Goal: Information Seeking & Learning: Stay updated

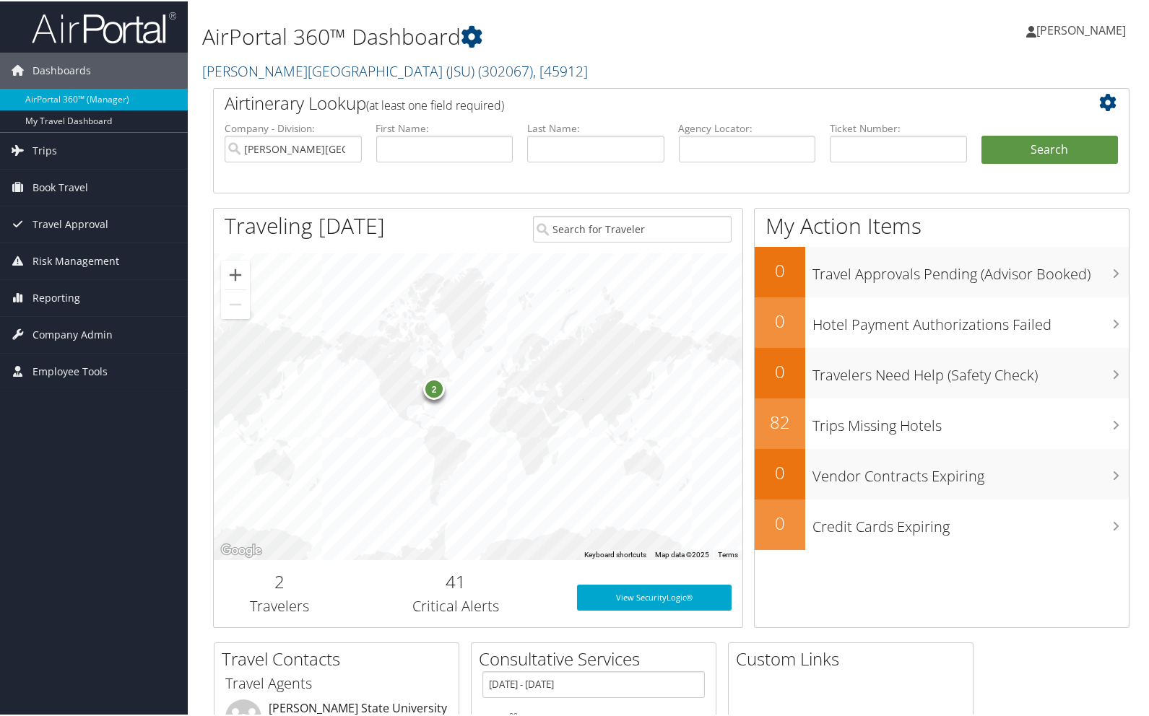
scroll to position [72, 0]
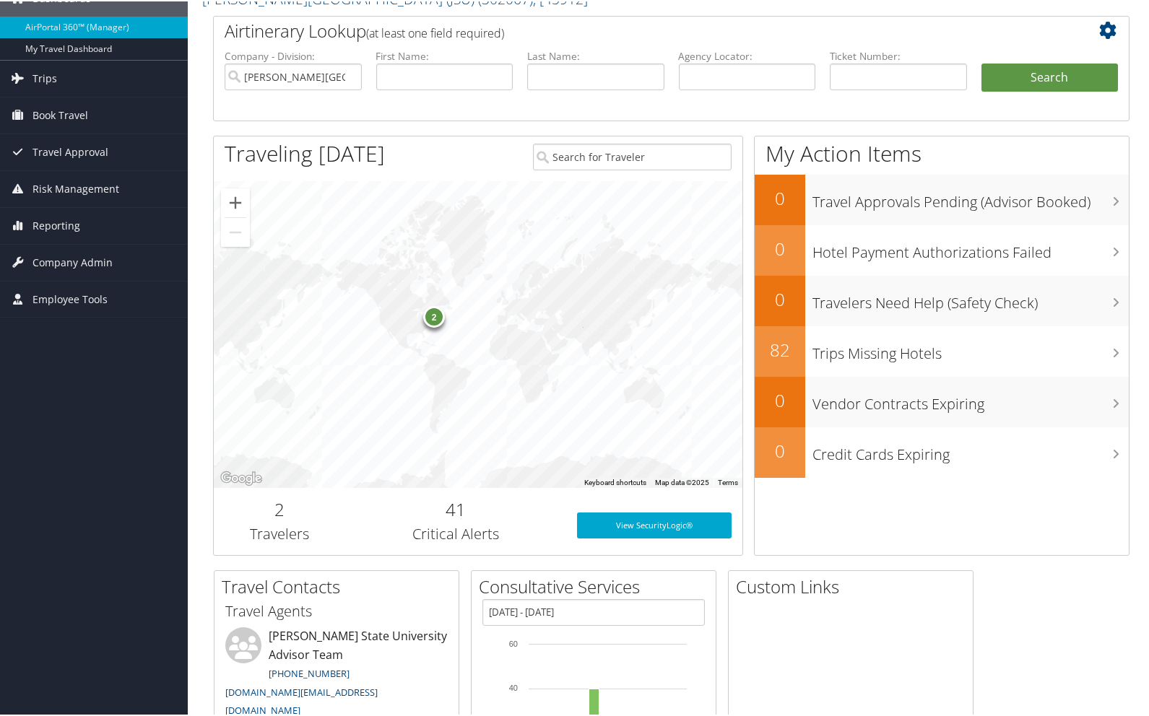
click at [453, 509] on h2 "41" at bounding box center [456, 508] width 199 height 25
click at [65, 191] on span "Risk Management" at bounding box center [75, 188] width 87 height 36
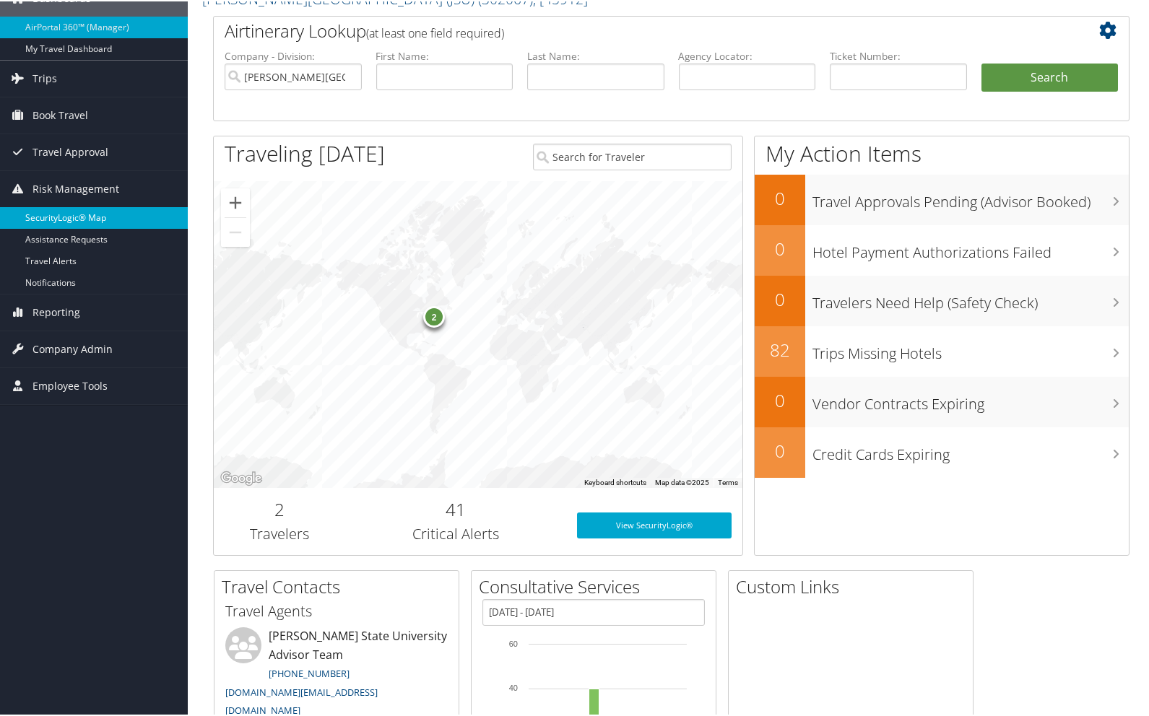
click at [71, 215] on link "SecurityLogic® Map" at bounding box center [94, 217] width 188 height 22
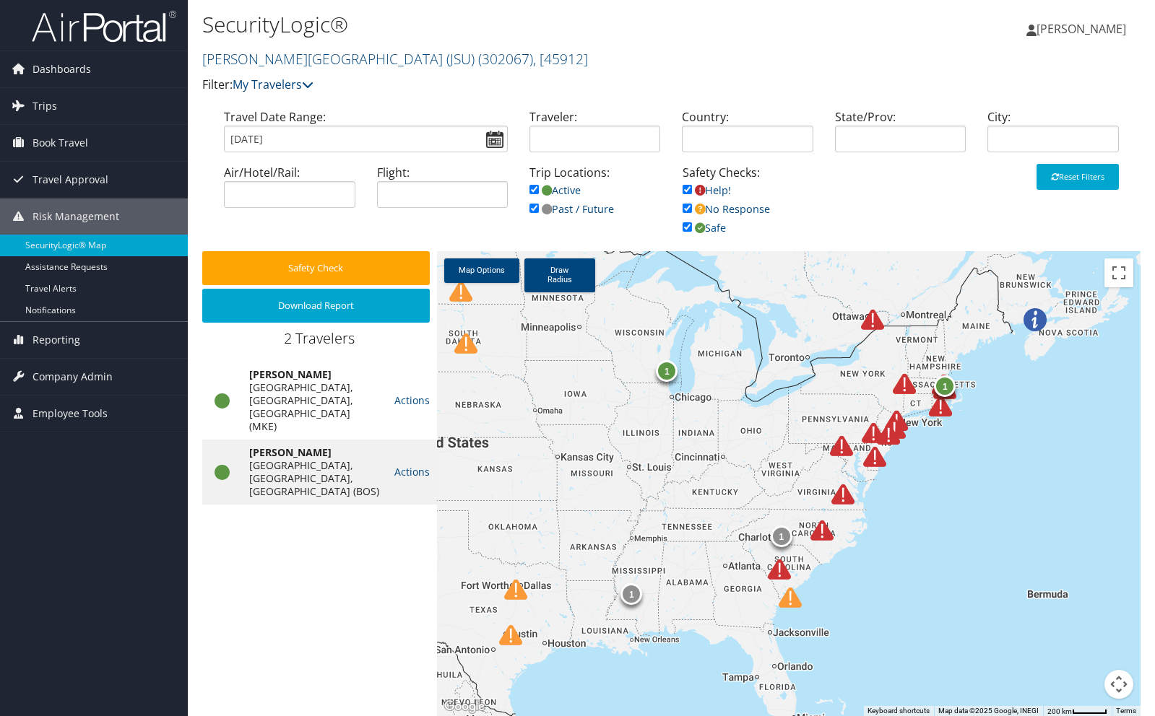
click at [776, 571] on img at bounding box center [779, 569] width 23 height 23
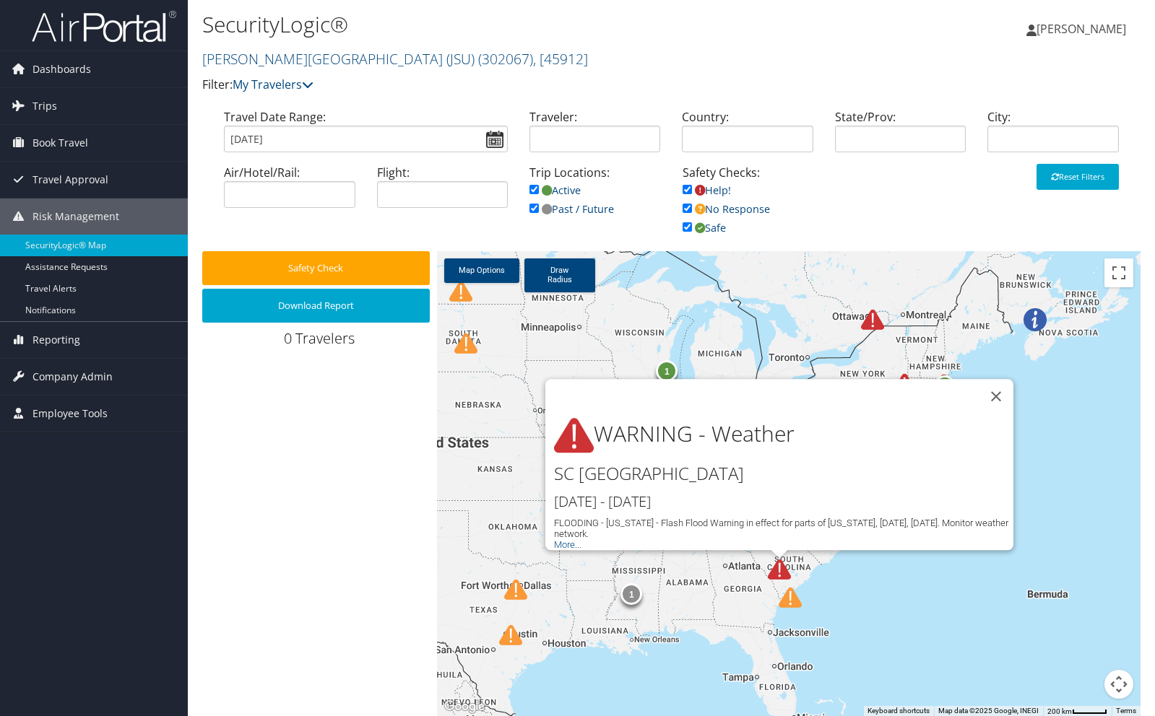
click at [942, 636] on div "1 1 1 1 WARNING - Weather [GEOGRAPHIC_DATA] [GEOGRAPHIC_DATA] [DATE] - [DATE] F…" at bounding box center [788, 483] width 703 height 465
click at [795, 602] on img at bounding box center [789, 597] width 23 height 23
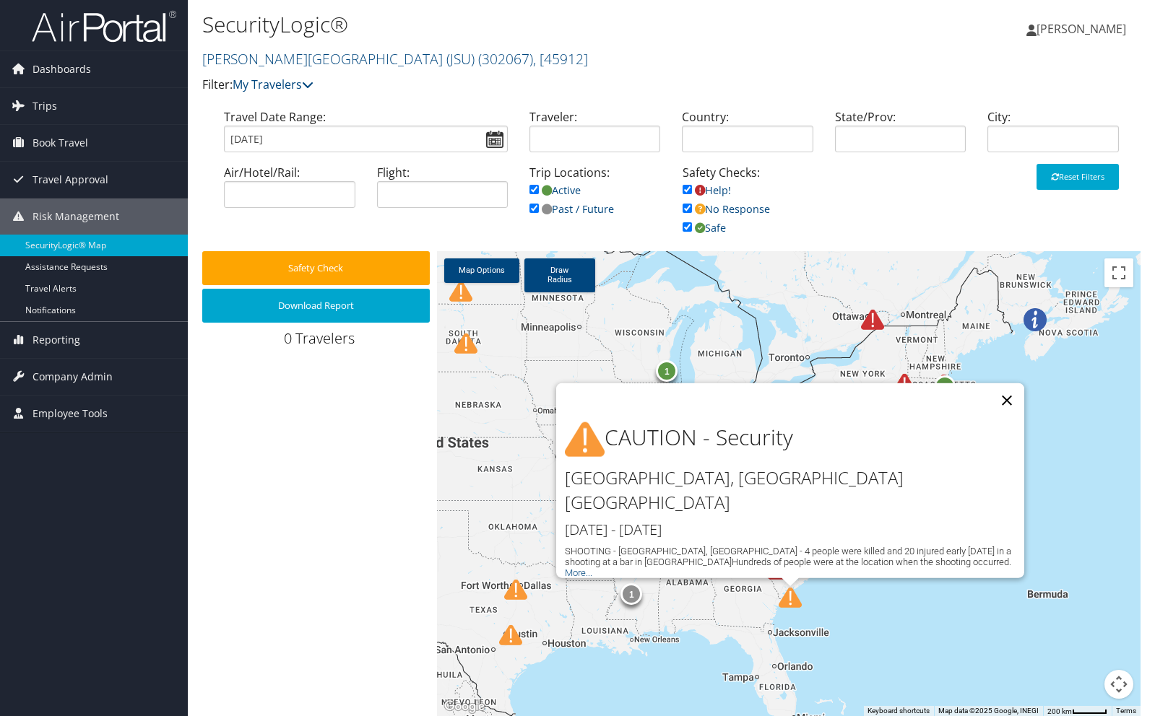
click at [1012, 418] on button "Close" at bounding box center [1006, 400] width 35 height 35
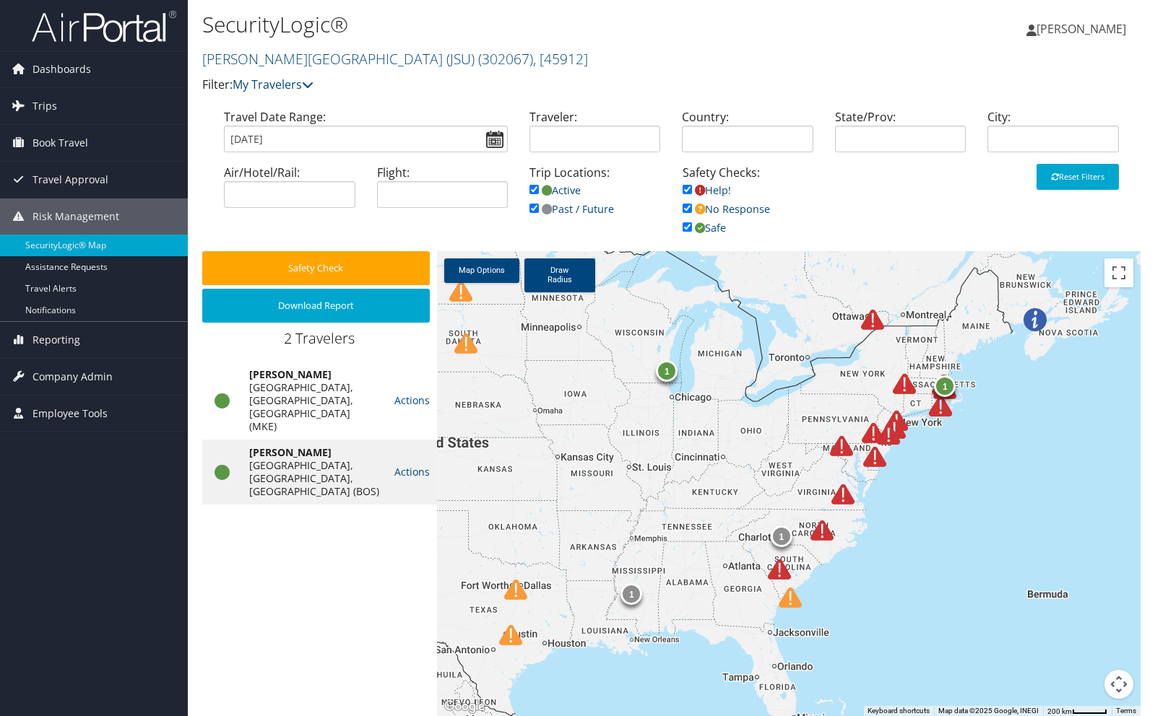
click at [825, 537] on img at bounding box center [821, 530] width 23 height 23
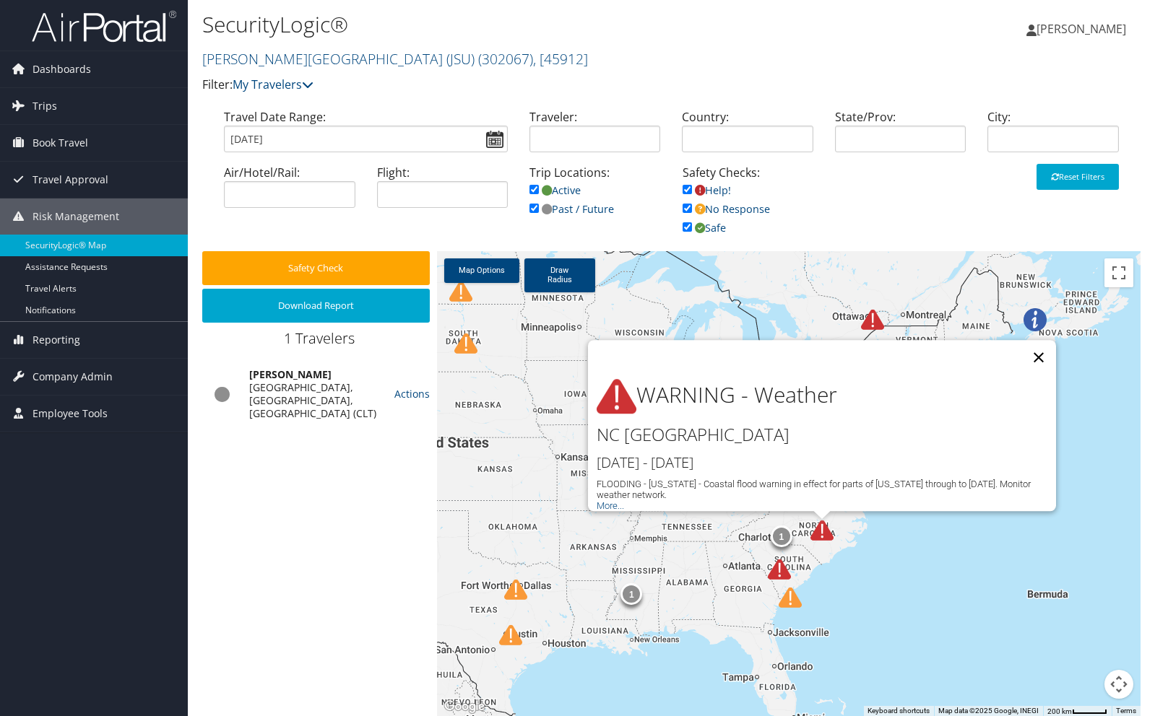
click at [1038, 347] on button "Close" at bounding box center [1038, 357] width 35 height 35
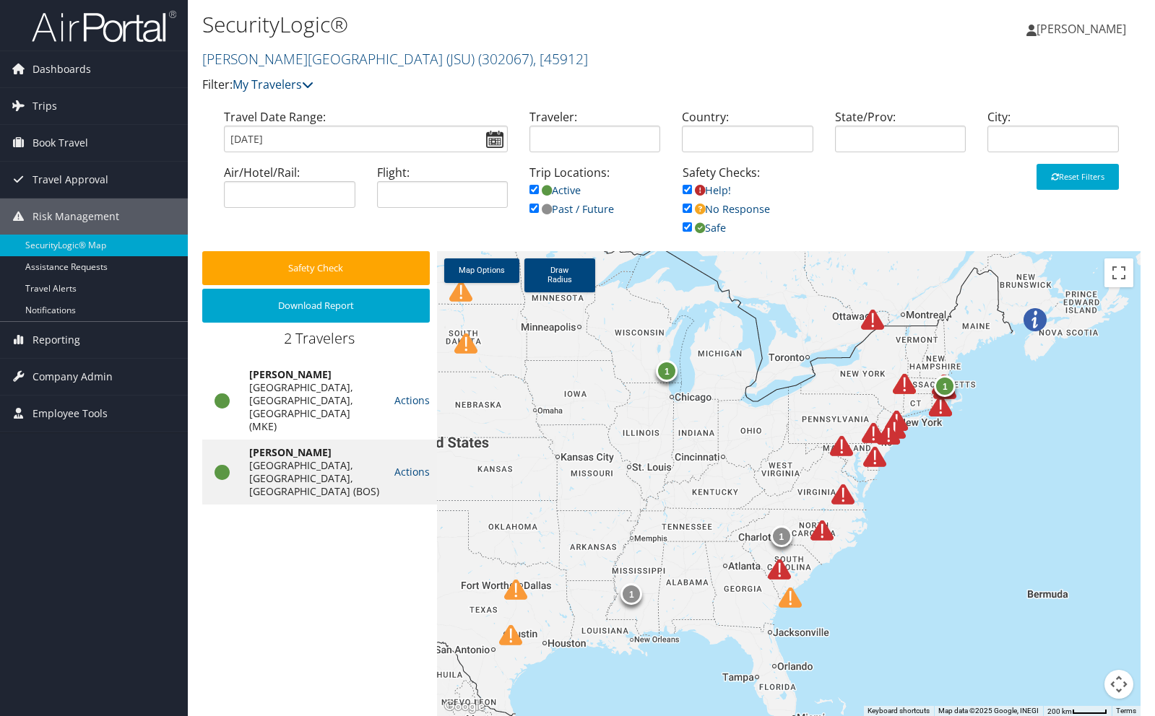
click at [877, 463] on img at bounding box center [874, 457] width 23 height 23
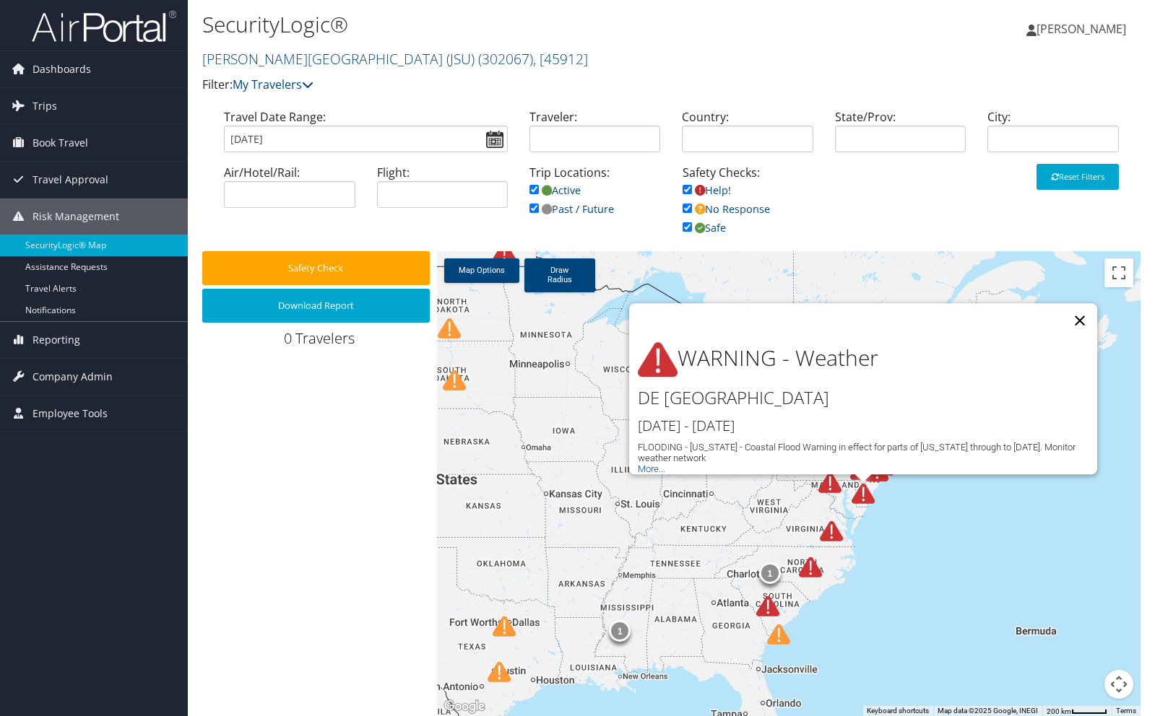
click at [1081, 317] on button "Close" at bounding box center [1079, 320] width 35 height 35
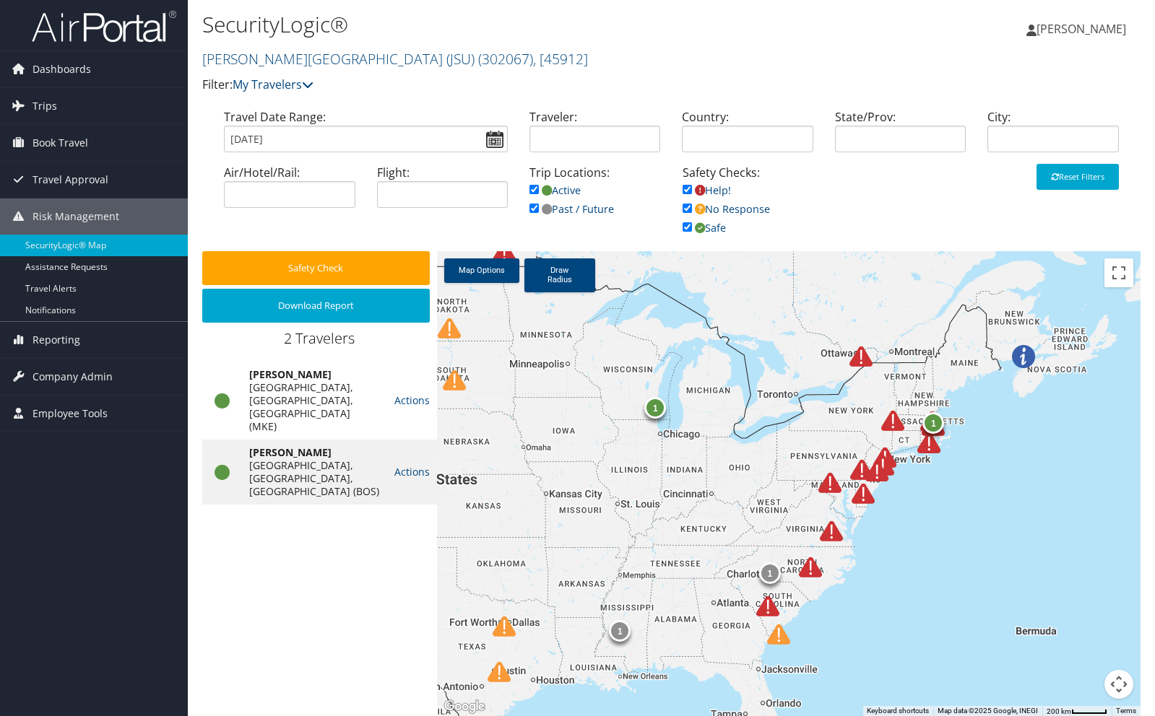
click at [890, 461] on div at bounding box center [885, 480] width 40 height 40
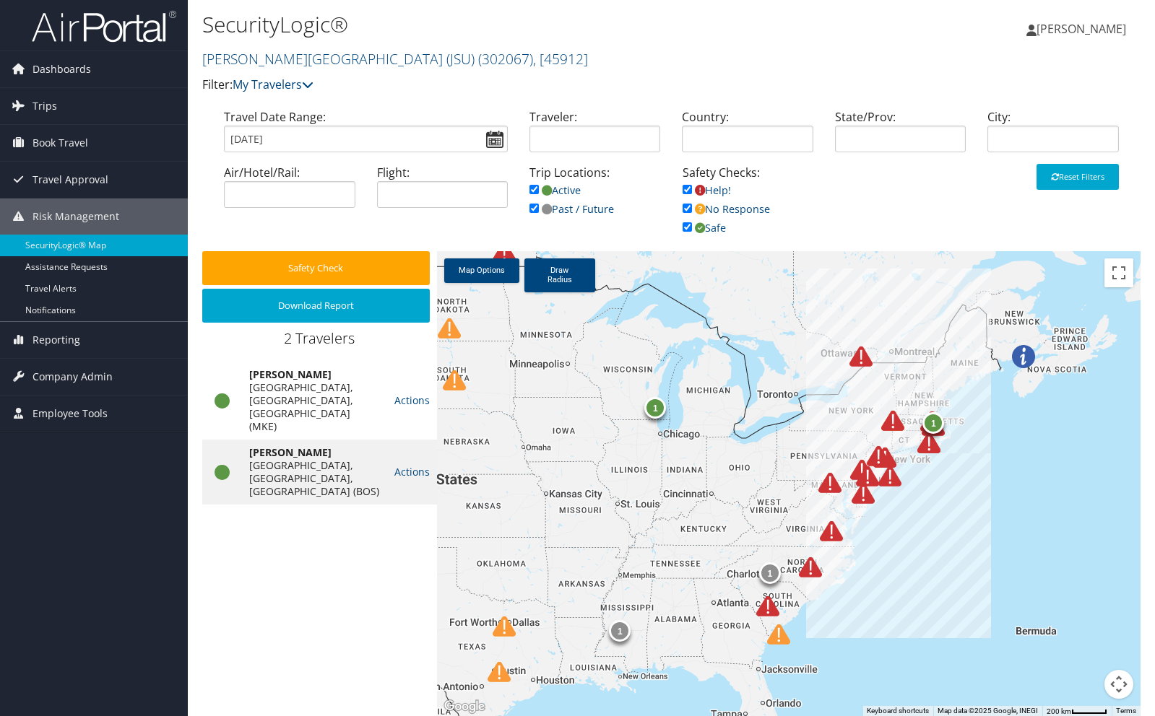
click at [923, 450] on img at bounding box center [928, 443] width 23 height 23
click at [941, 453] on div at bounding box center [926, 458] width 40 height 40
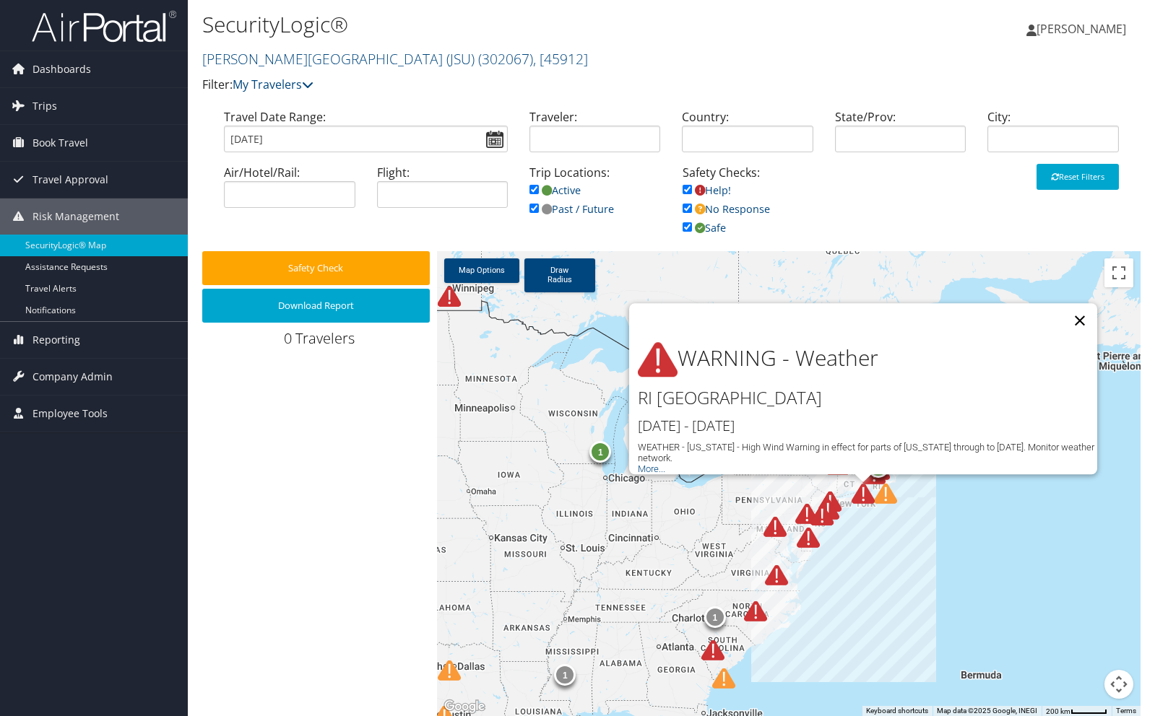
click at [1081, 313] on button "Close" at bounding box center [1079, 320] width 35 height 35
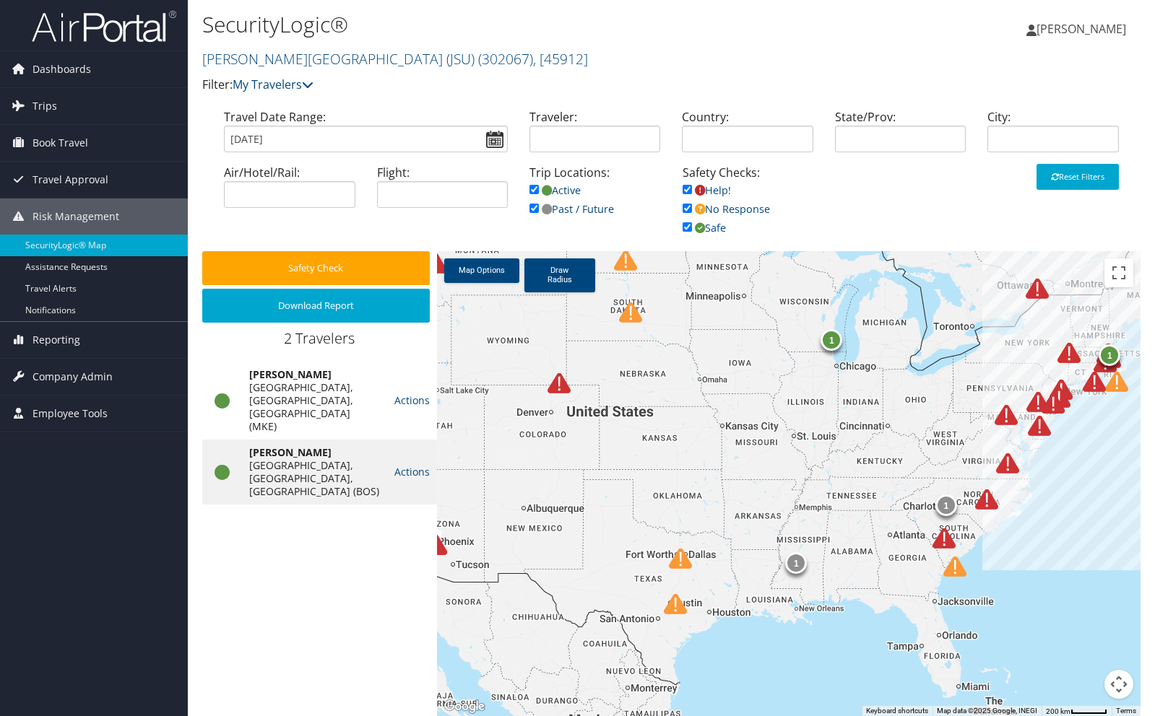
drag, startPoint x: 685, startPoint y: 531, endPoint x: 919, endPoint y: 414, distance: 261.3
click at [919, 414] on div "1 1 1 1" at bounding box center [788, 483] width 703 height 465
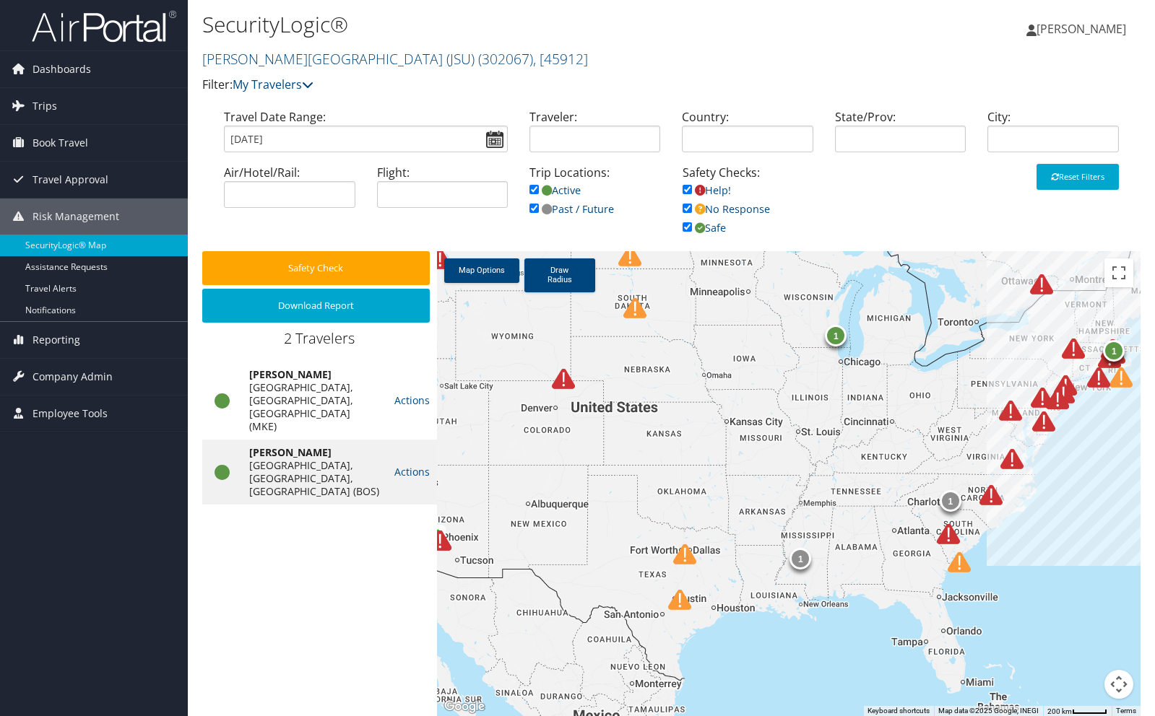
click at [683, 556] on img at bounding box center [684, 554] width 23 height 23
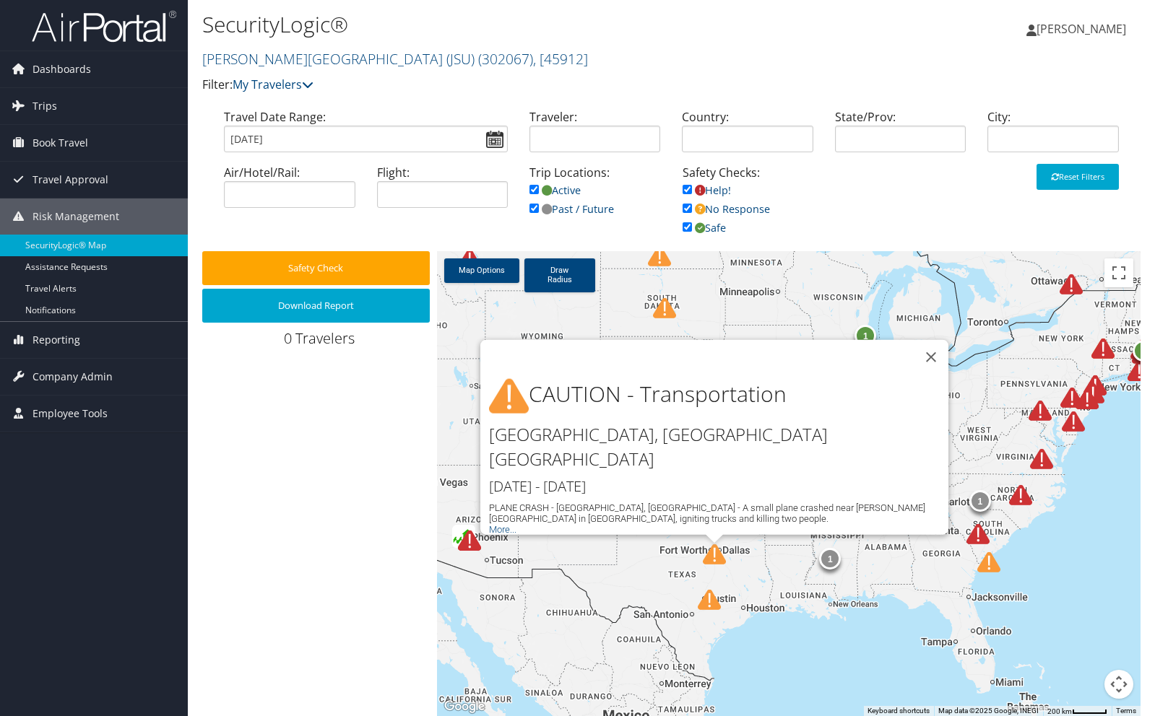
click at [704, 602] on img at bounding box center [709, 600] width 23 height 23
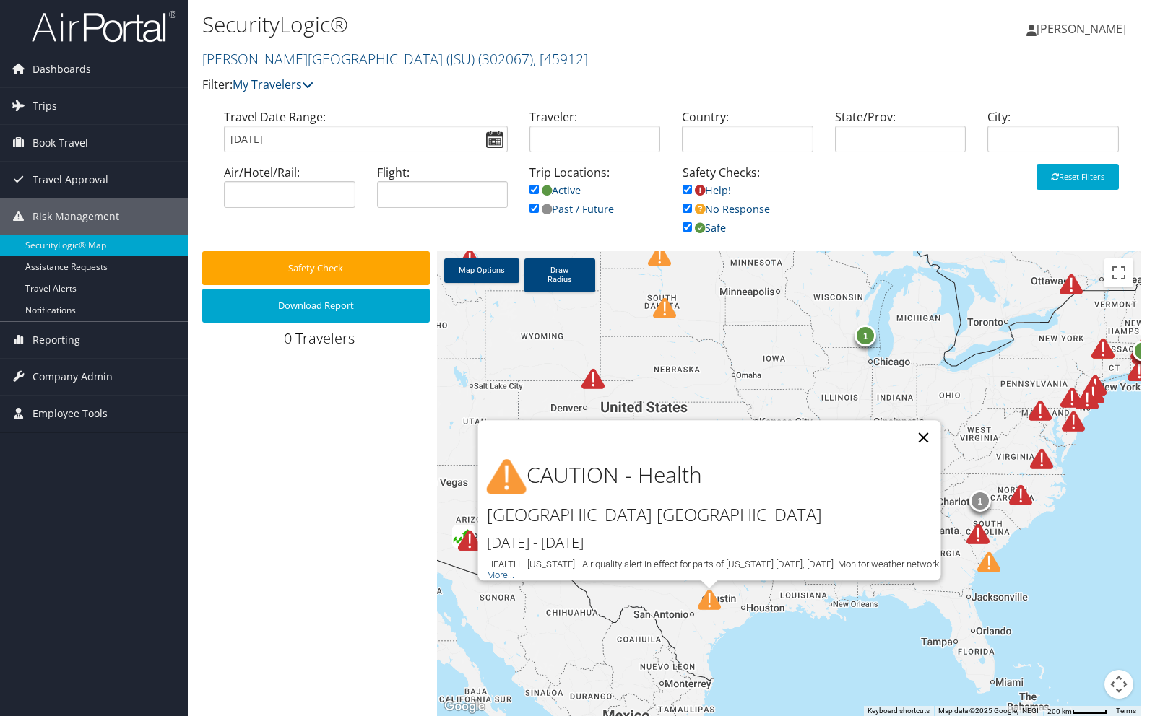
click at [908, 425] on button "Close" at bounding box center [923, 437] width 35 height 35
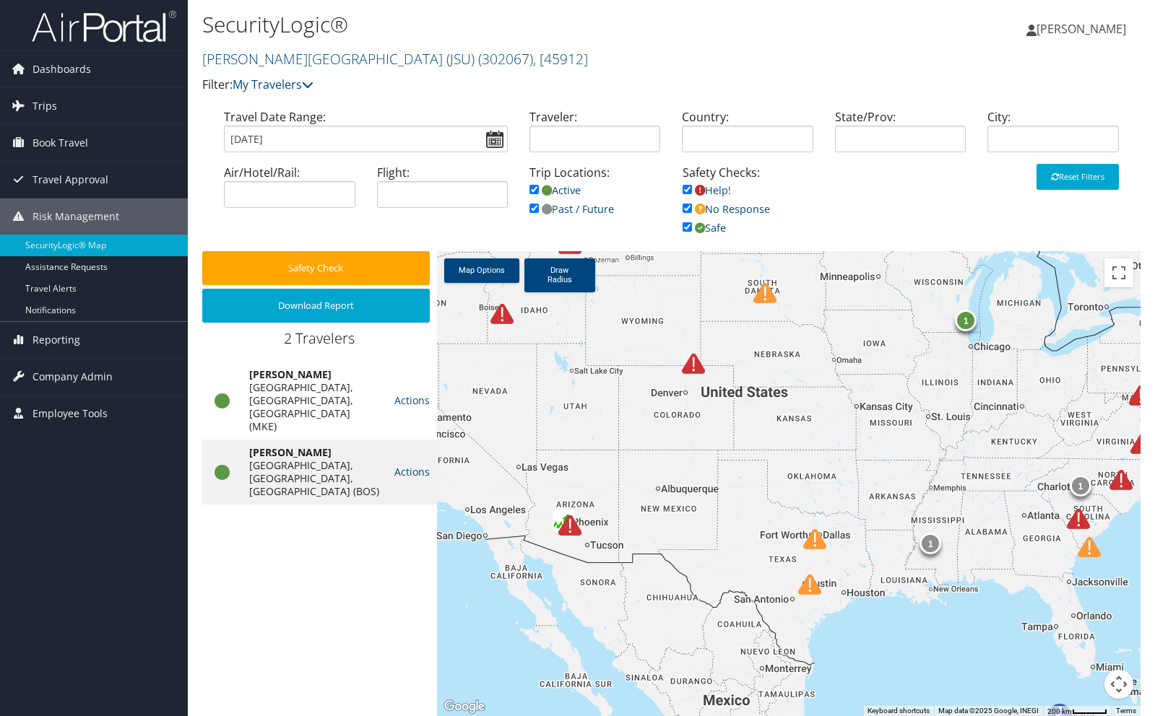
drag, startPoint x: 716, startPoint y: 493, endPoint x: 807, endPoint y: 478, distance: 91.5
click at [807, 478] on div "1 1 1 1" at bounding box center [788, 483] width 703 height 465
click at [570, 529] on img at bounding box center [569, 525] width 23 height 23
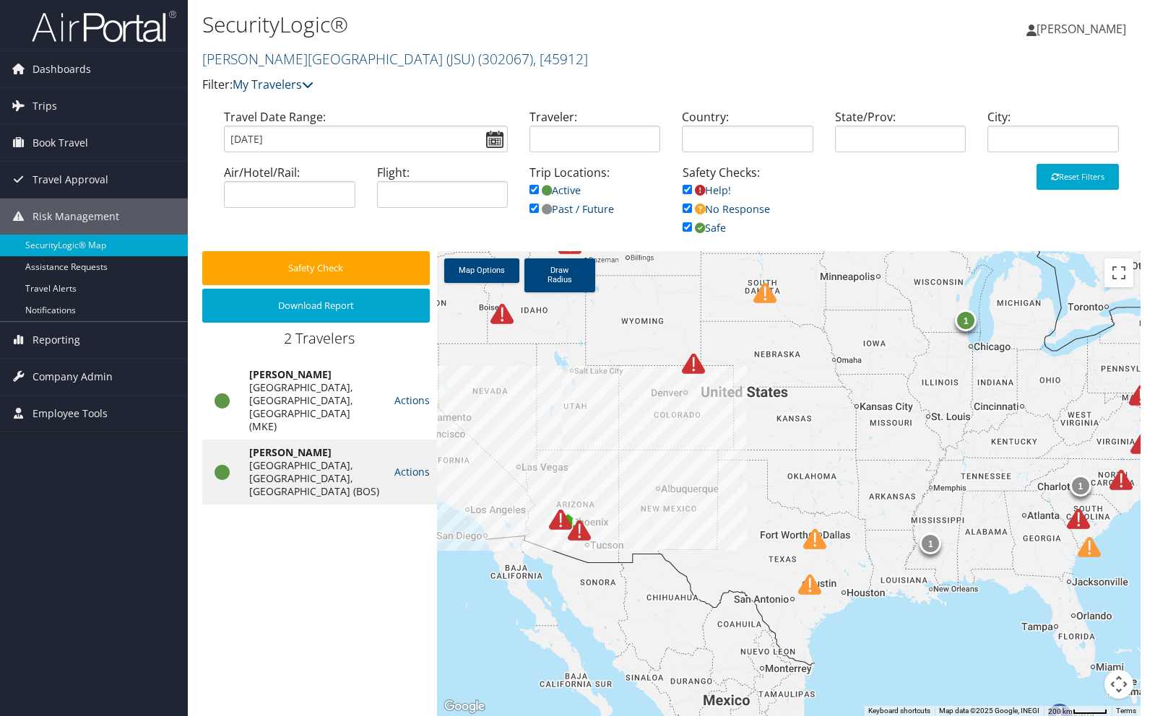
click at [581, 535] on img at bounding box center [579, 530] width 23 height 23
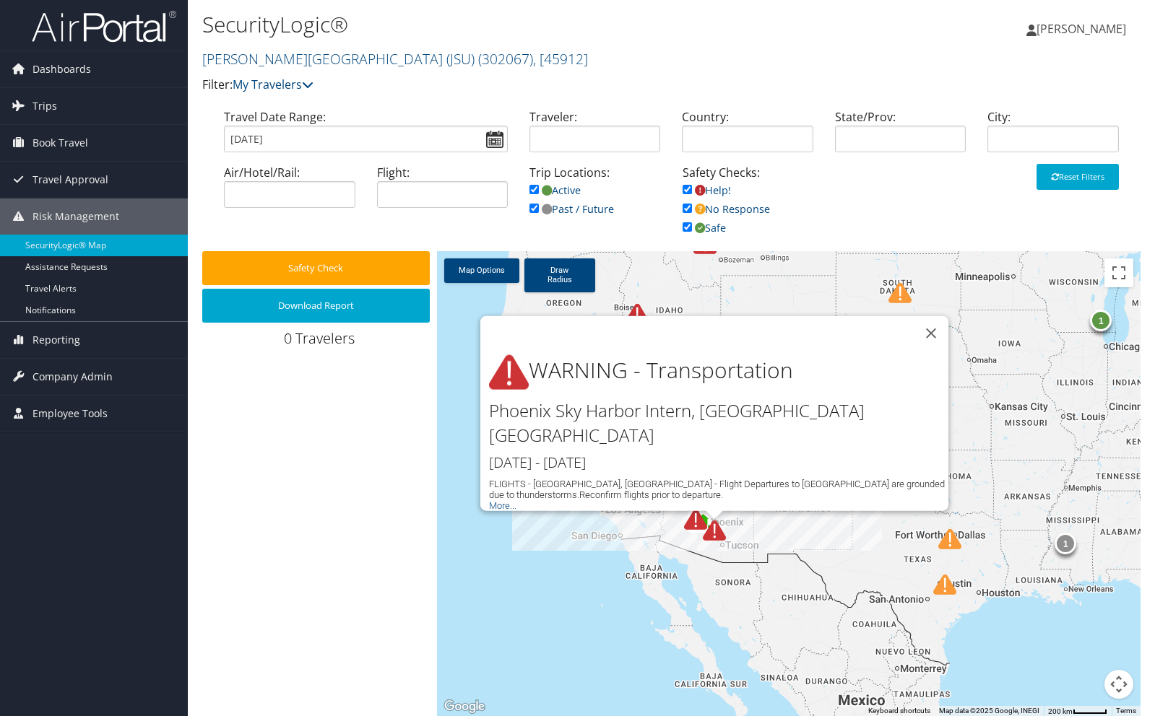
click at [695, 523] on img at bounding box center [695, 519] width 23 height 23
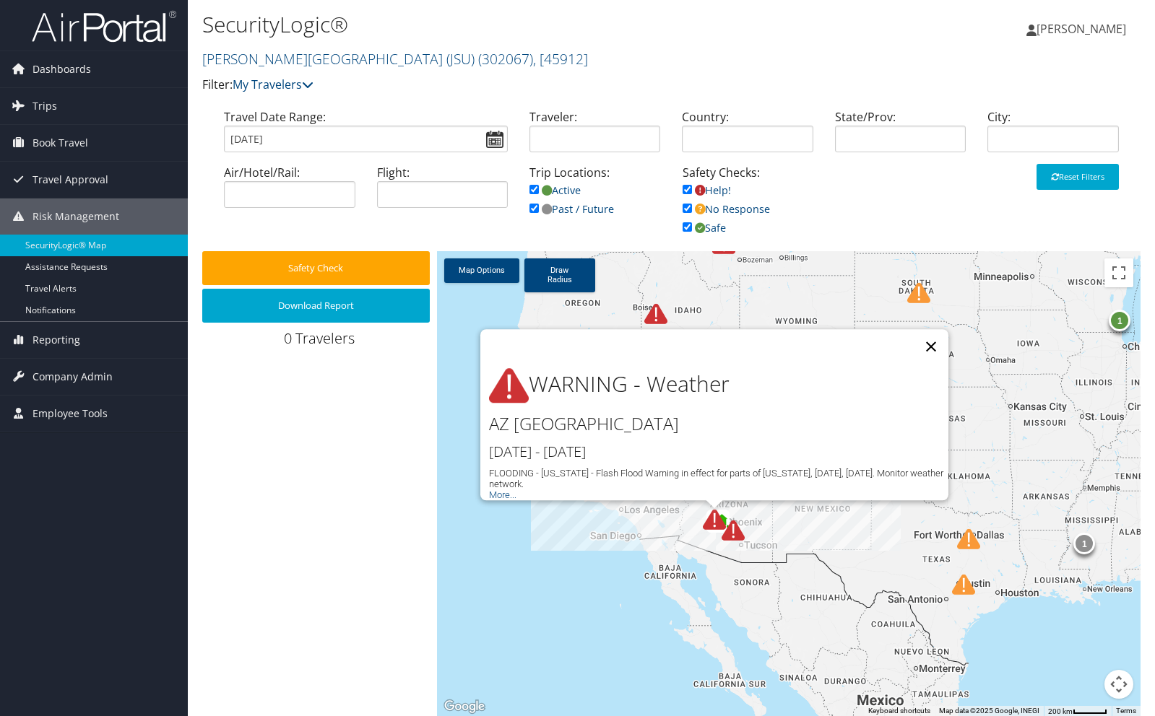
click at [933, 339] on button "Close" at bounding box center [930, 346] width 35 height 35
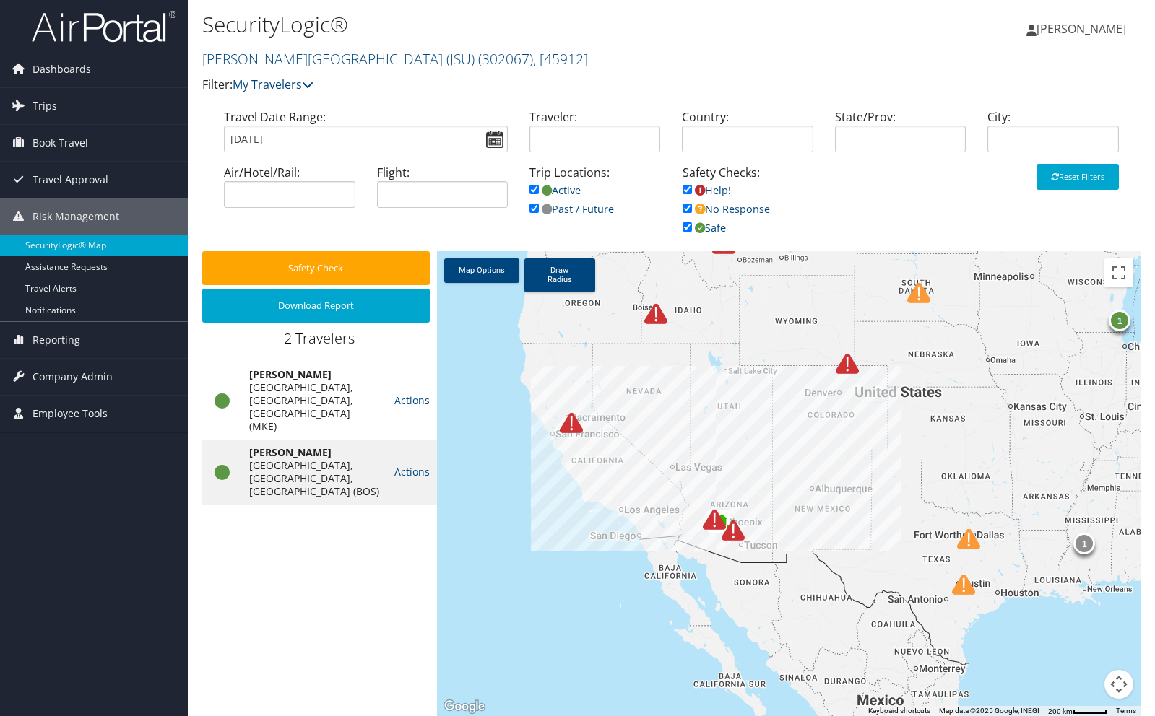
click at [574, 433] on img at bounding box center [571, 423] width 23 height 23
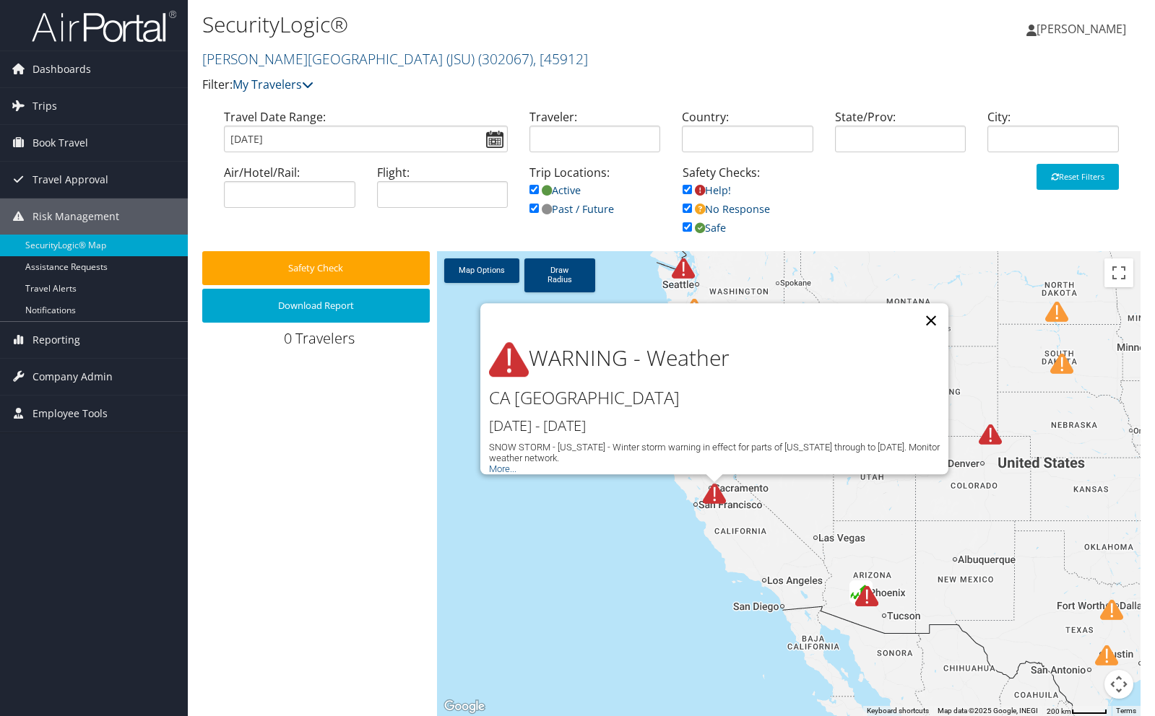
click at [932, 310] on button "Close" at bounding box center [930, 320] width 35 height 35
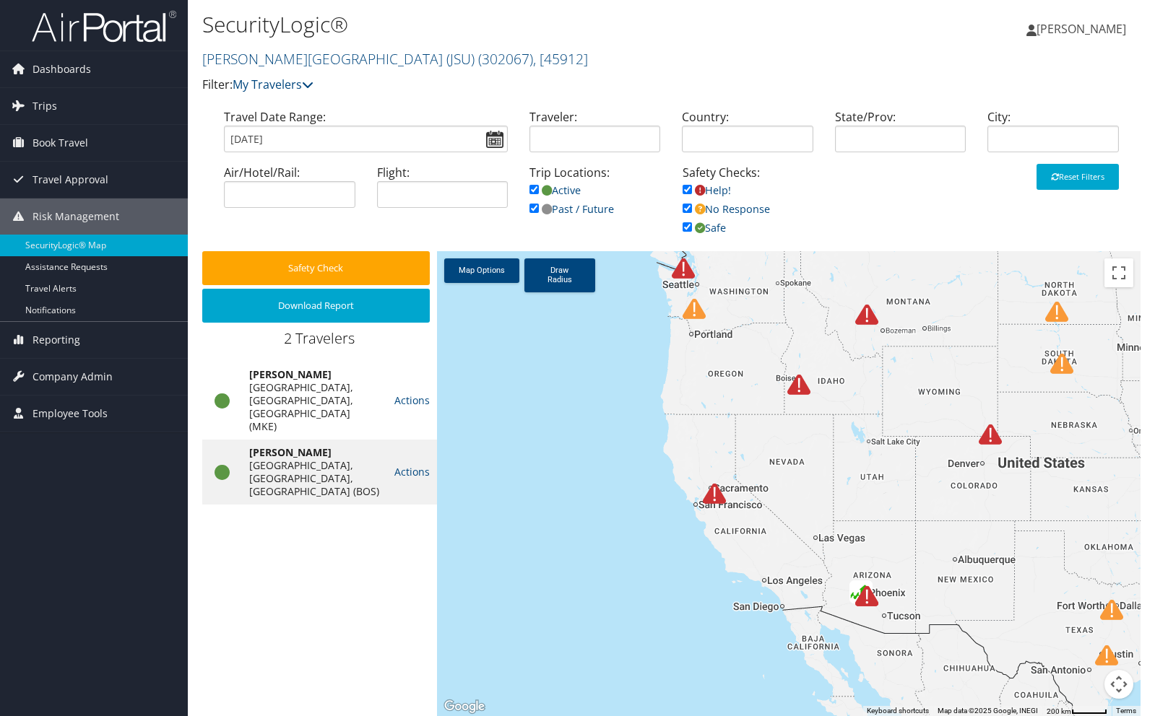
click at [987, 443] on img at bounding box center [989, 434] width 23 height 23
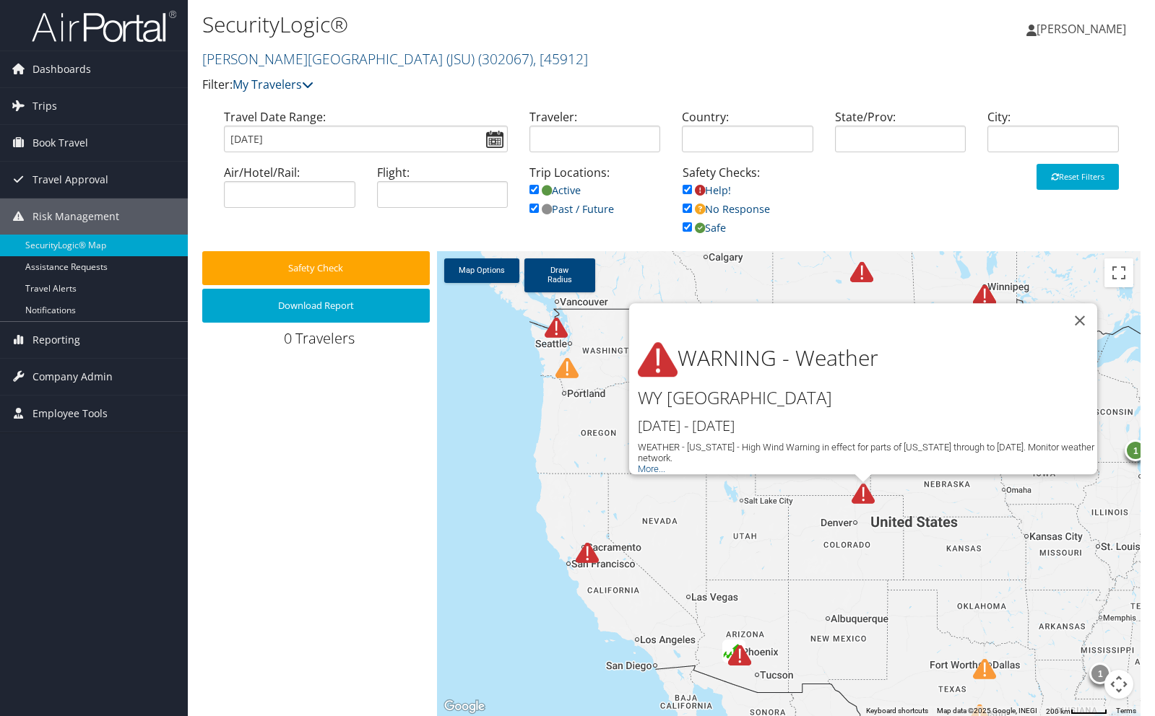
click at [568, 368] on img at bounding box center [566, 368] width 23 height 23
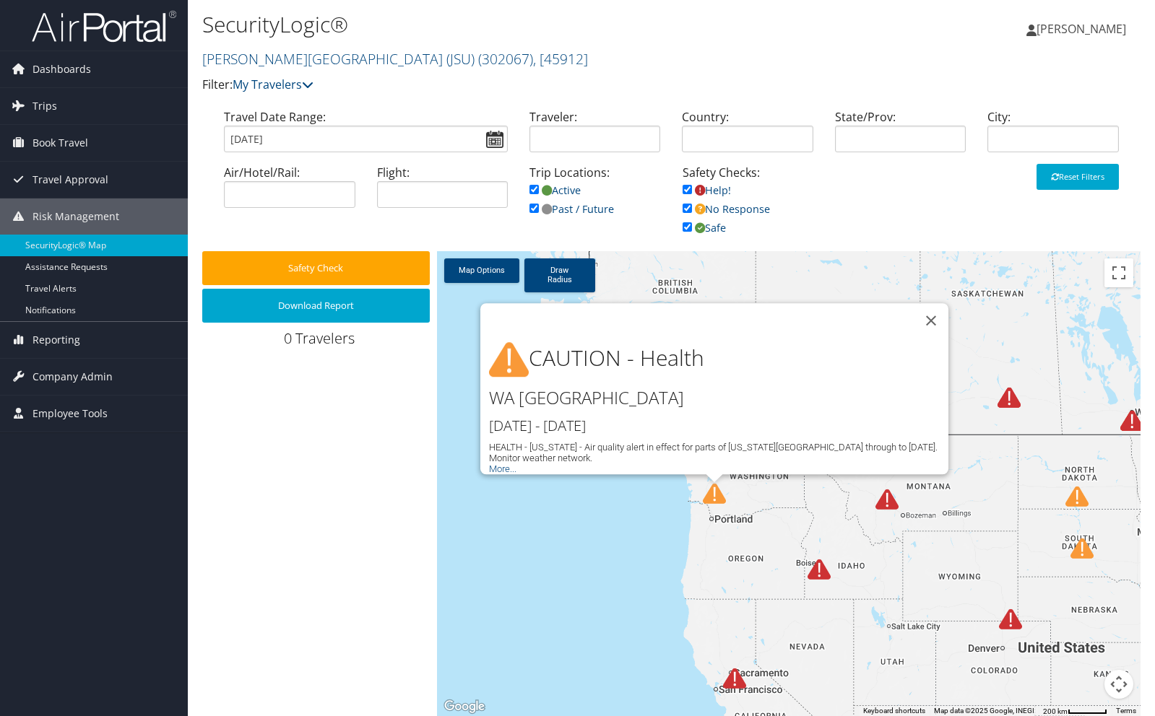
click at [818, 571] on img at bounding box center [818, 569] width 23 height 23
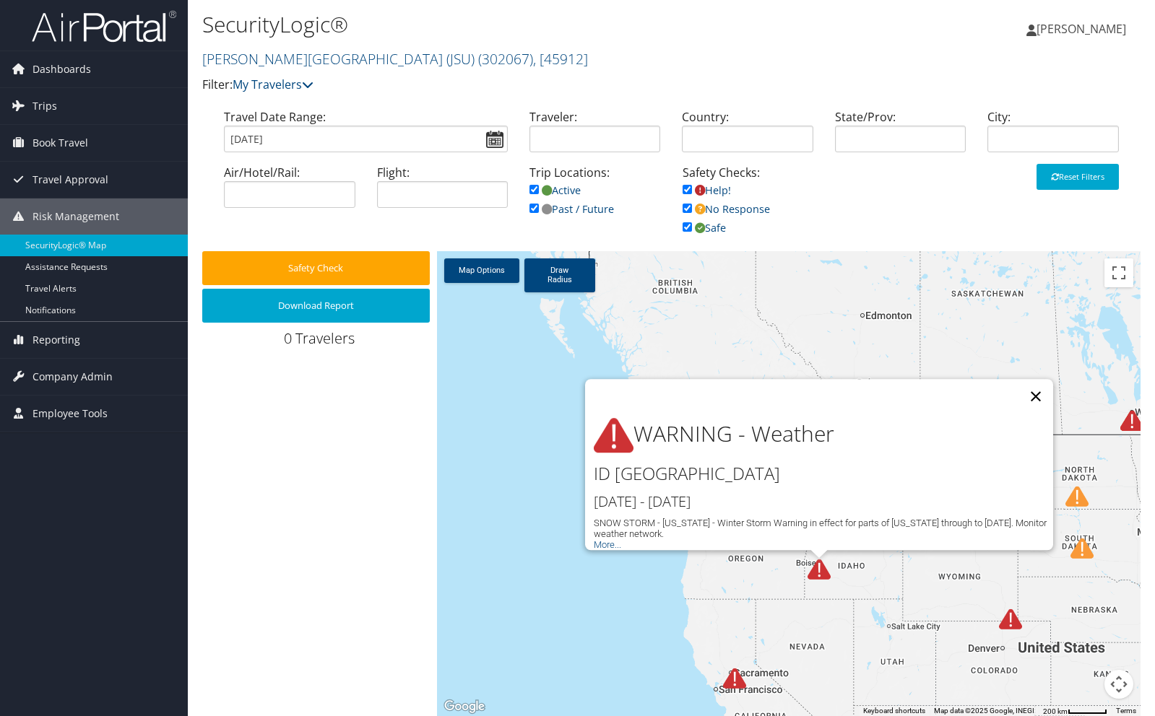
click at [1036, 383] on button "Close" at bounding box center [1035, 396] width 35 height 35
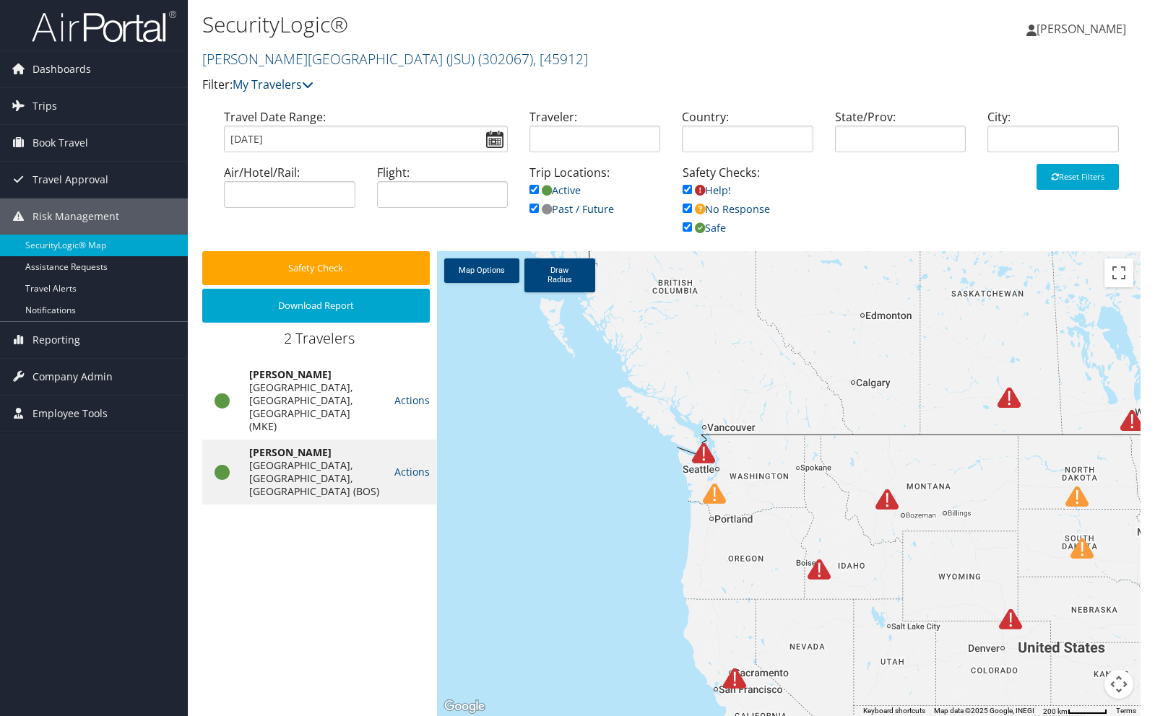
click at [698, 453] on img at bounding box center [703, 453] width 23 height 23
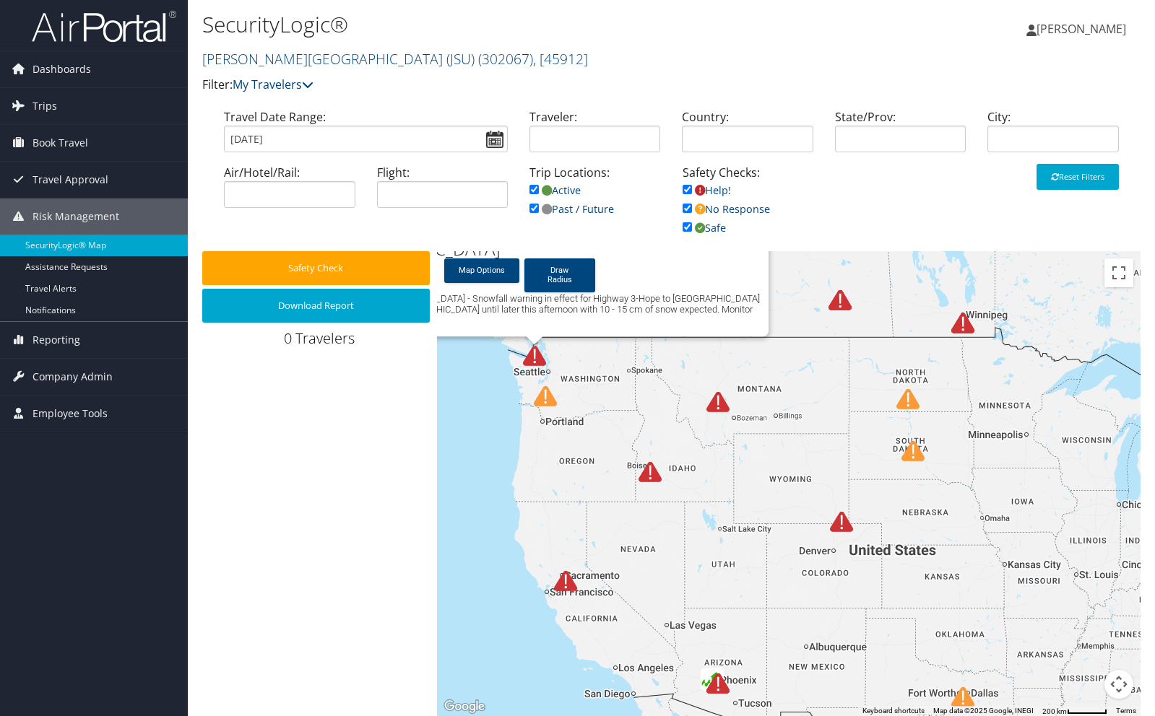
drag, startPoint x: 857, startPoint y: 553, endPoint x: 646, endPoint y: 329, distance: 308.6
click at [650, 341] on div "WARNING - Weather [GEOGRAPHIC_DATA] [GEOGRAPHIC_DATA] [DATE] - [DATE] SNOW STOR…" at bounding box center [788, 483] width 703 height 465
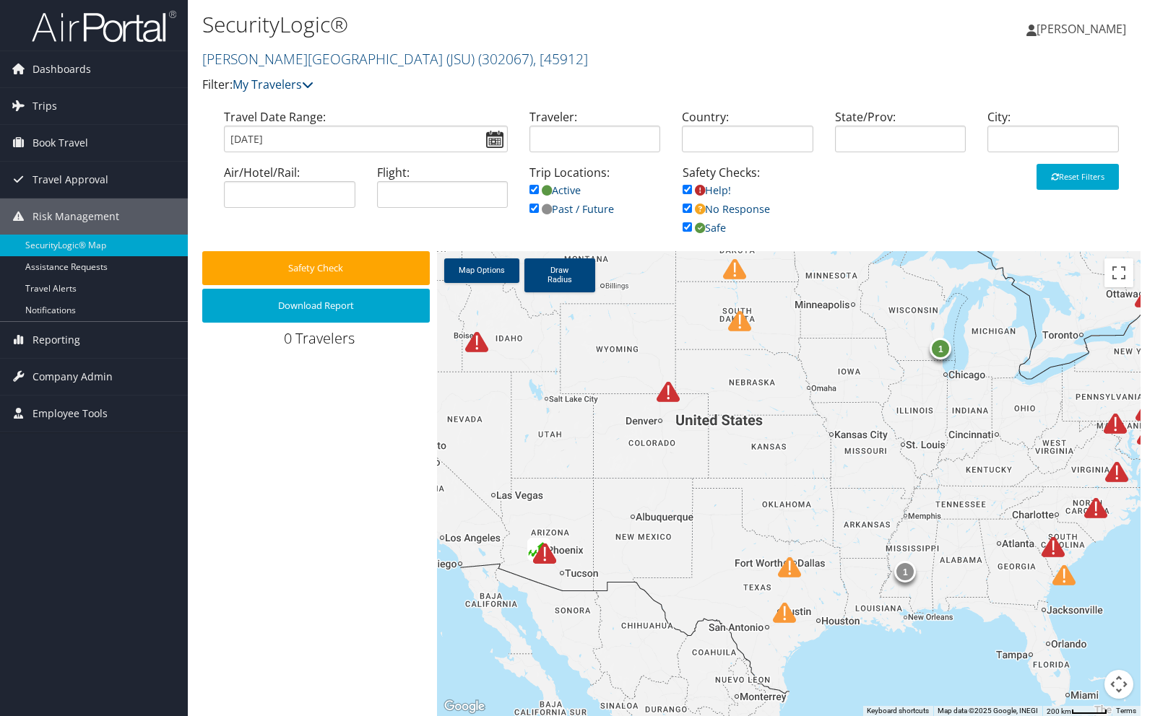
drag, startPoint x: 867, startPoint y: 464, endPoint x: 673, endPoint y: 408, distance: 202.1
click at [673, 408] on div "1 1 WARNING - Weather [GEOGRAPHIC_DATA] [GEOGRAPHIC_DATA] [DATE] - [DATE] SNOW …" at bounding box center [788, 483] width 703 height 465
click at [739, 321] on img at bounding box center [739, 321] width 23 height 23
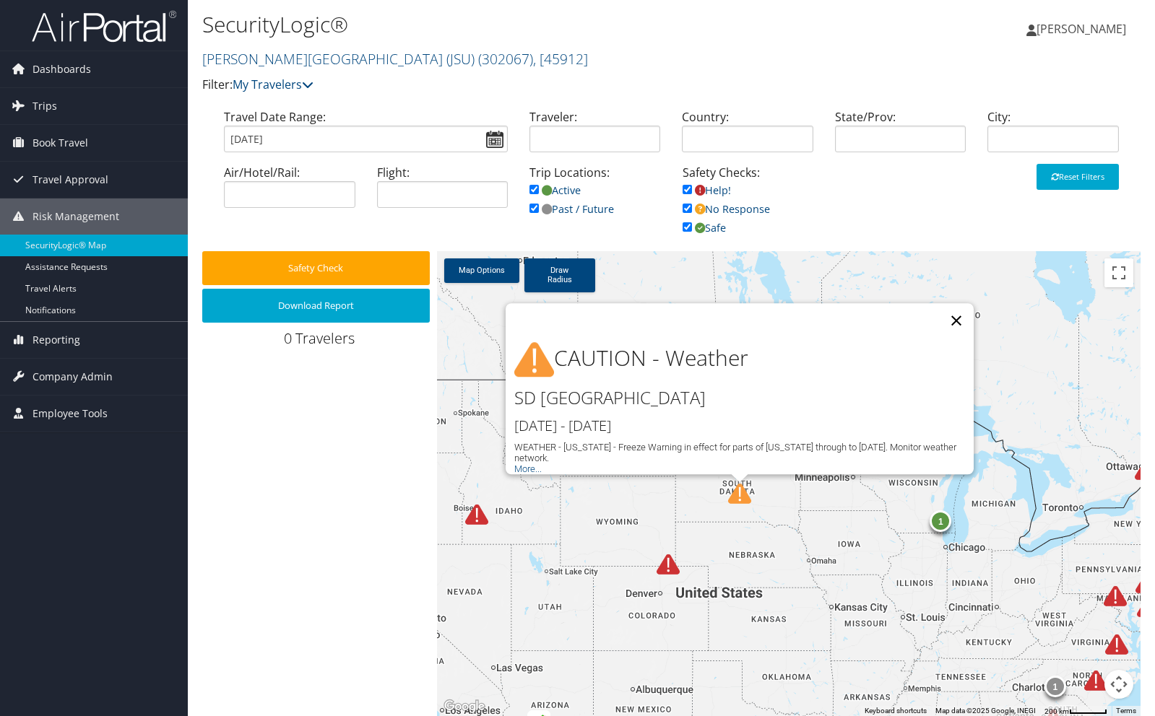
click at [958, 305] on button "Close" at bounding box center [956, 320] width 35 height 35
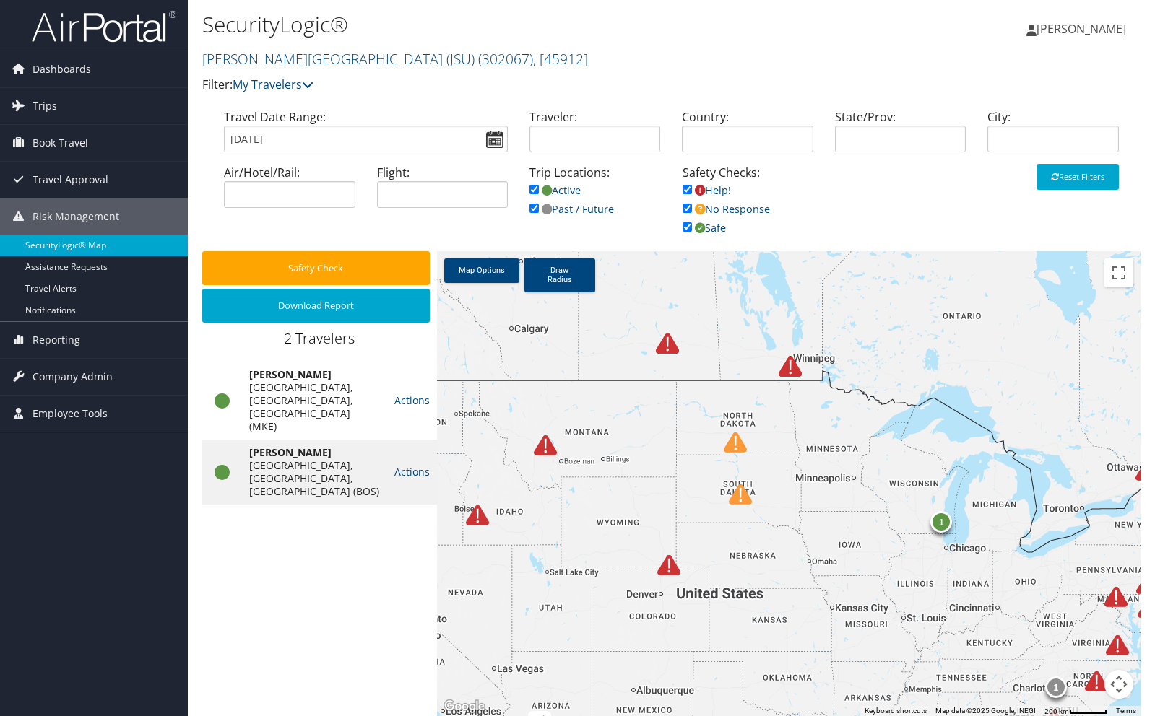
click at [825, 472] on div "To navigate, press the arrow keys. 1 1 1" at bounding box center [788, 483] width 703 height 465
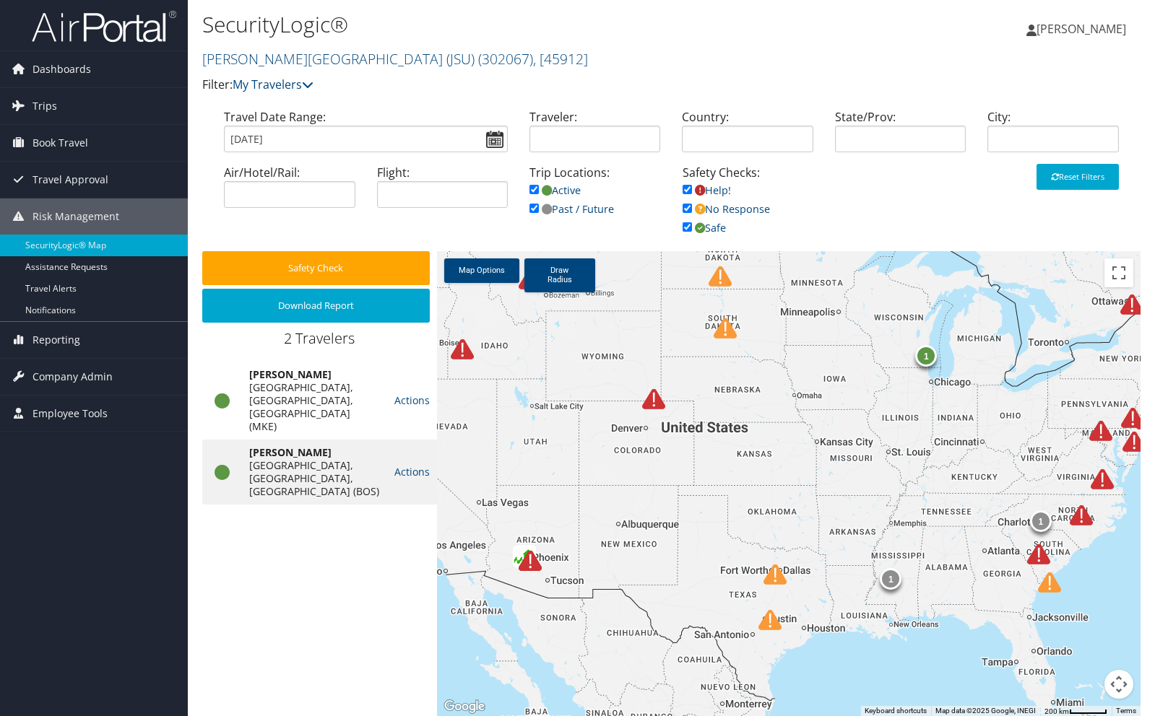
drag, startPoint x: 851, startPoint y: 485, endPoint x: 778, endPoint y: 253, distance: 243.5
click at [778, 253] on div "1 1 1" at bounding box center [788, 483] width 703 height 465
